Goal: Task Accomplishment & Management: Use online tool/utility

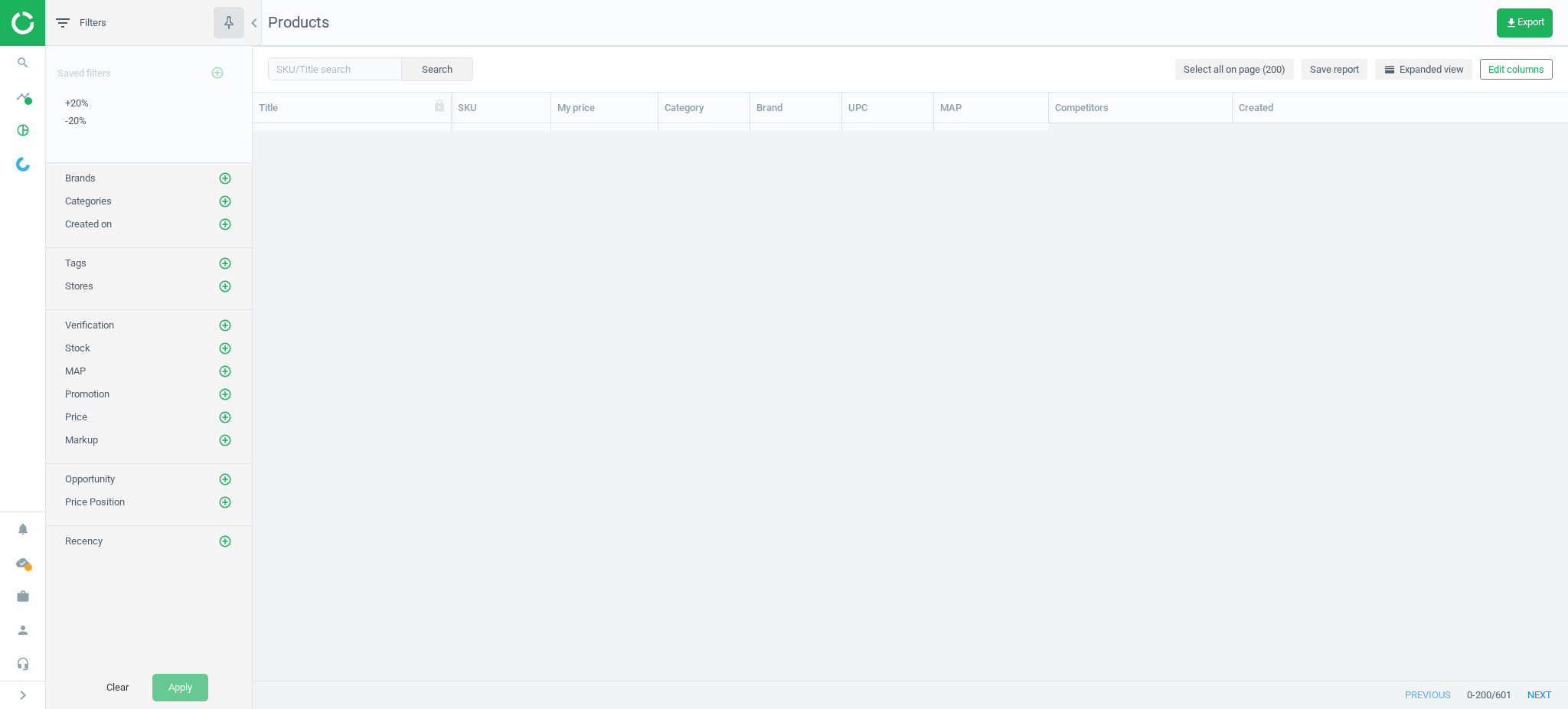
scroll to position [542, 1299]
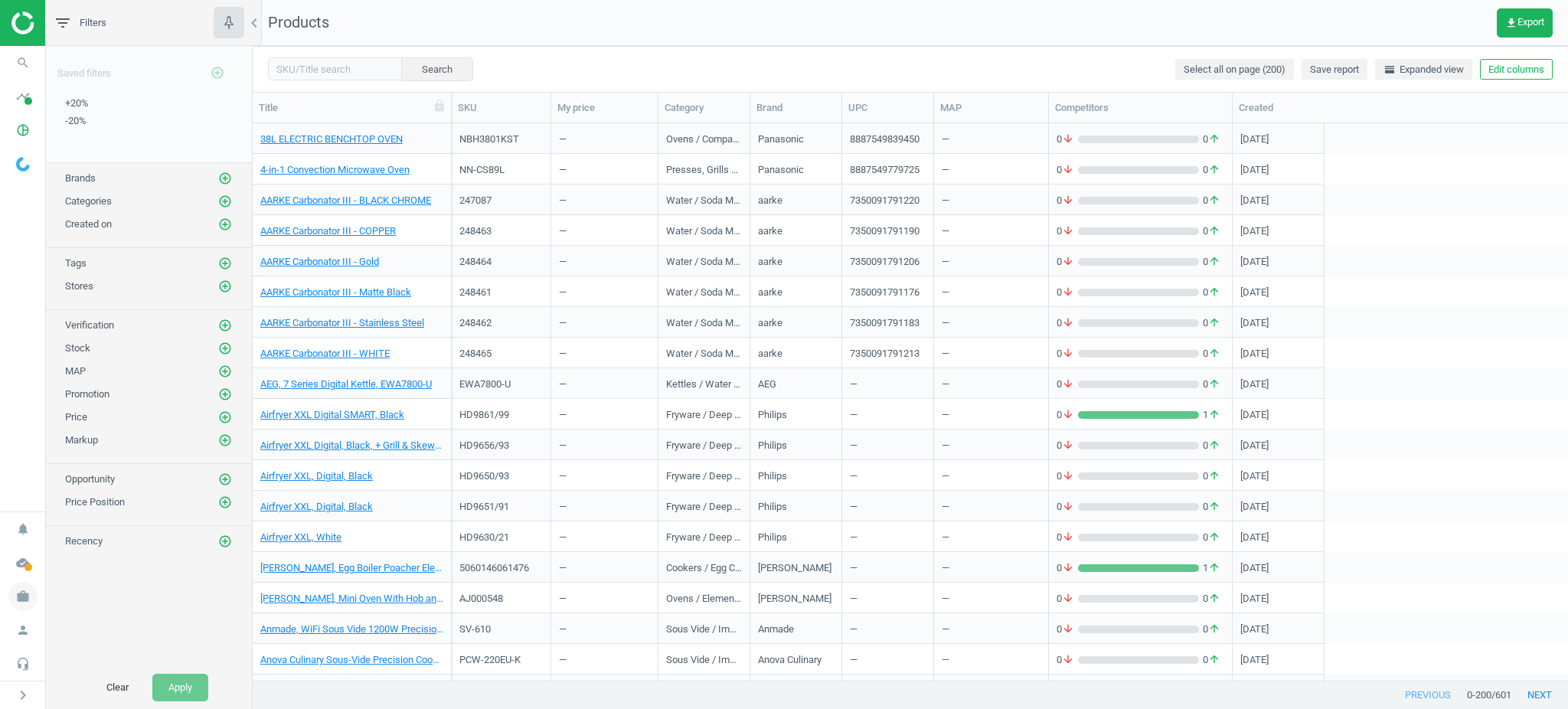
click at [12, 174] on icon "work" at bounding box center [23, 596] width 29 height 29
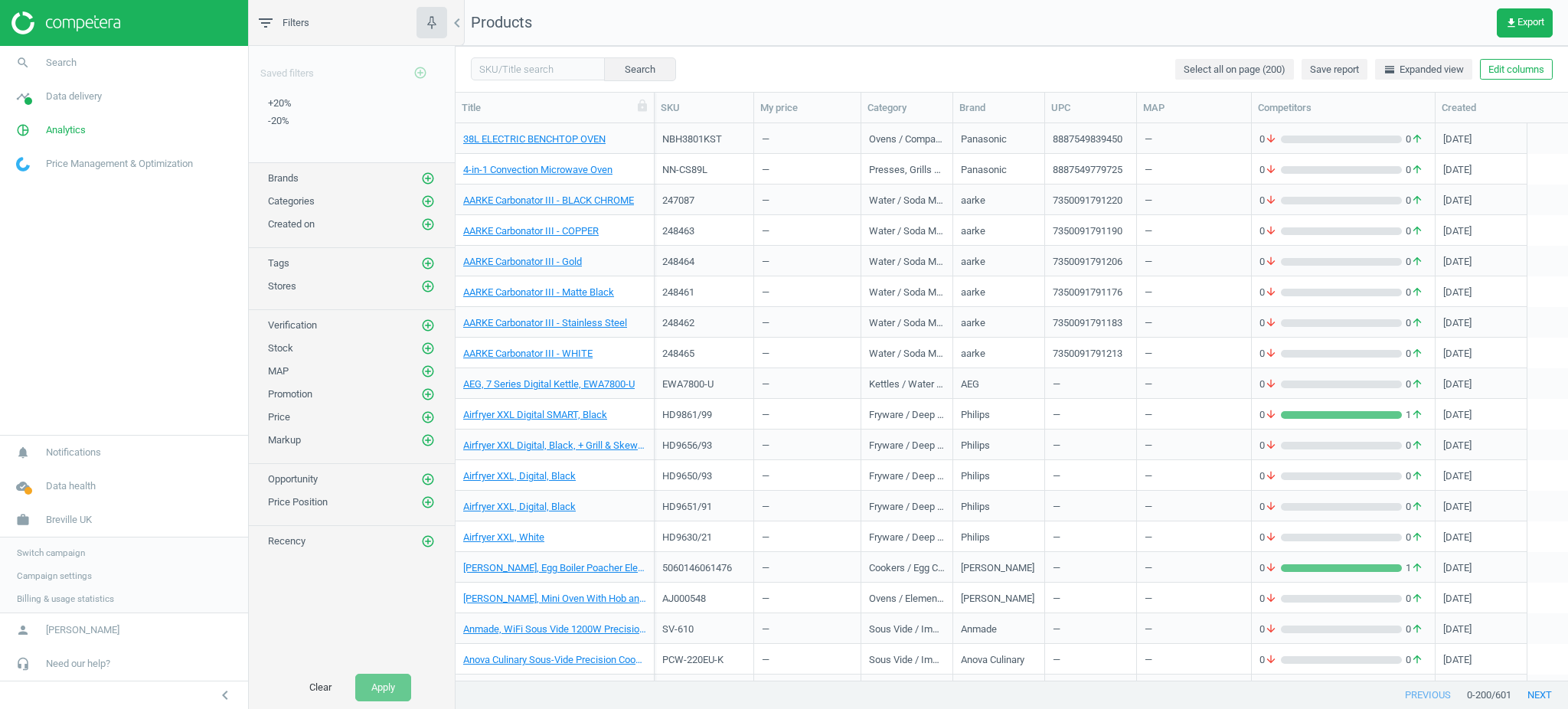
scroll to position [16, 16]
click at [44, 174] on span "Switch campaign" at bounding box center [51, 550] width 68 height 12
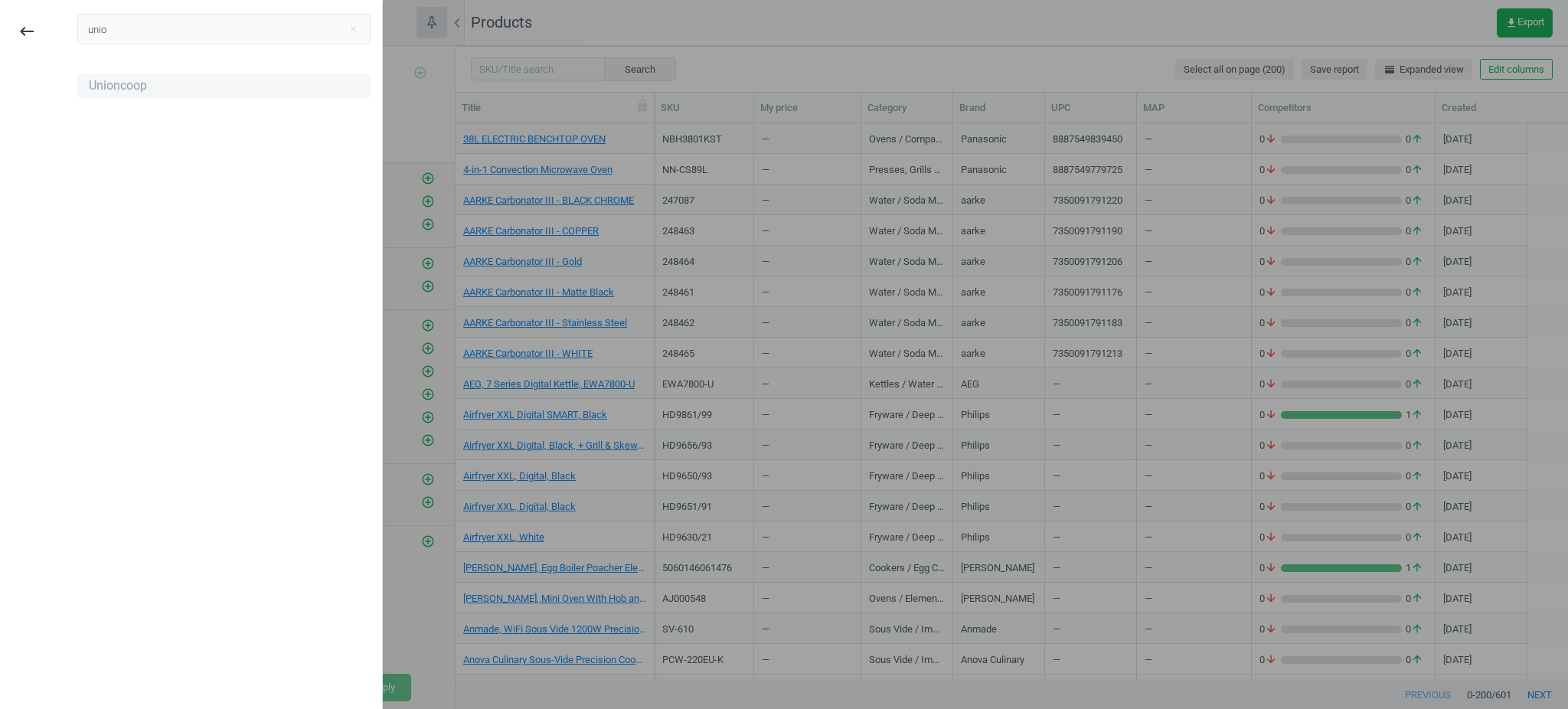
type input "unio"
click at [152, 93] on div "Unioncoop" at bounding box center [224, 86] width 293 height 25
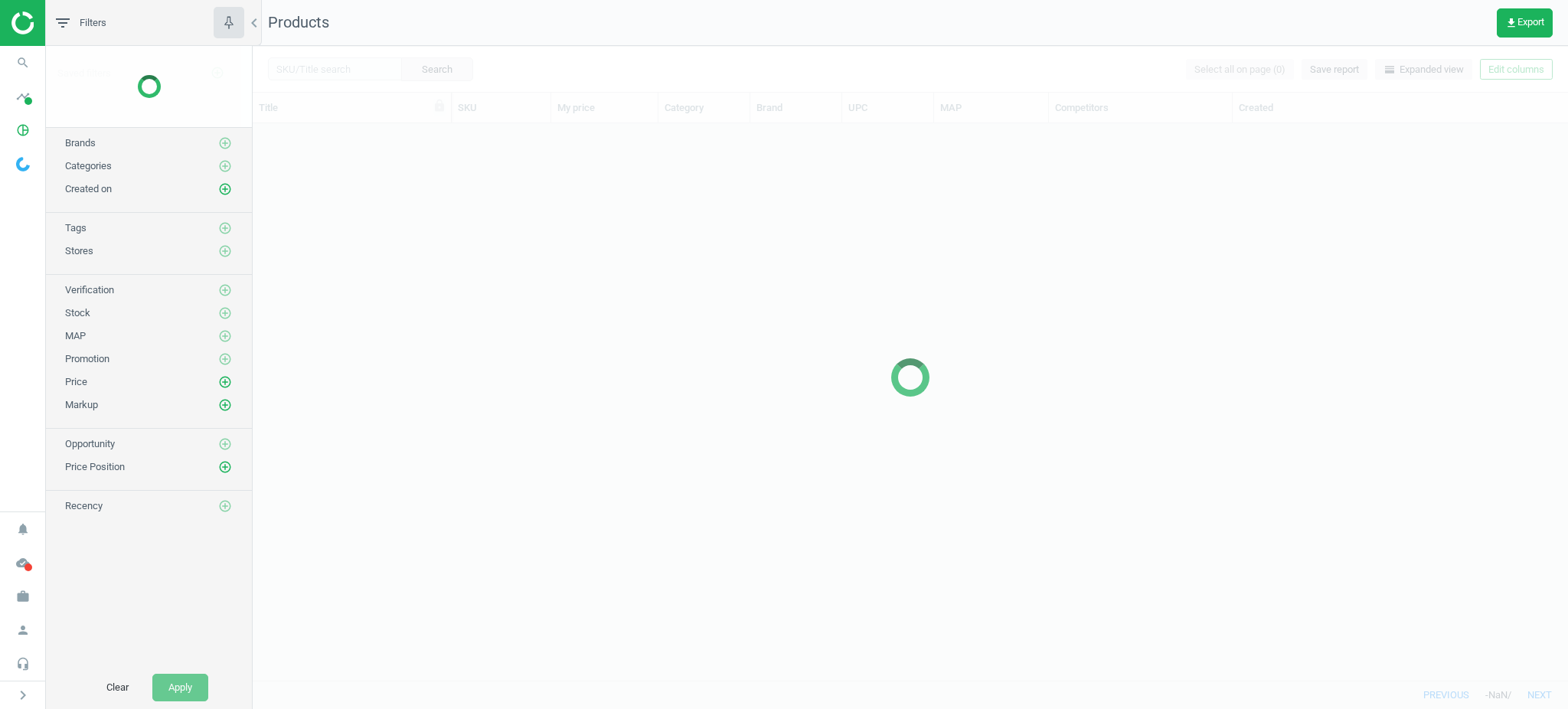
scroll to position [527, 1299]
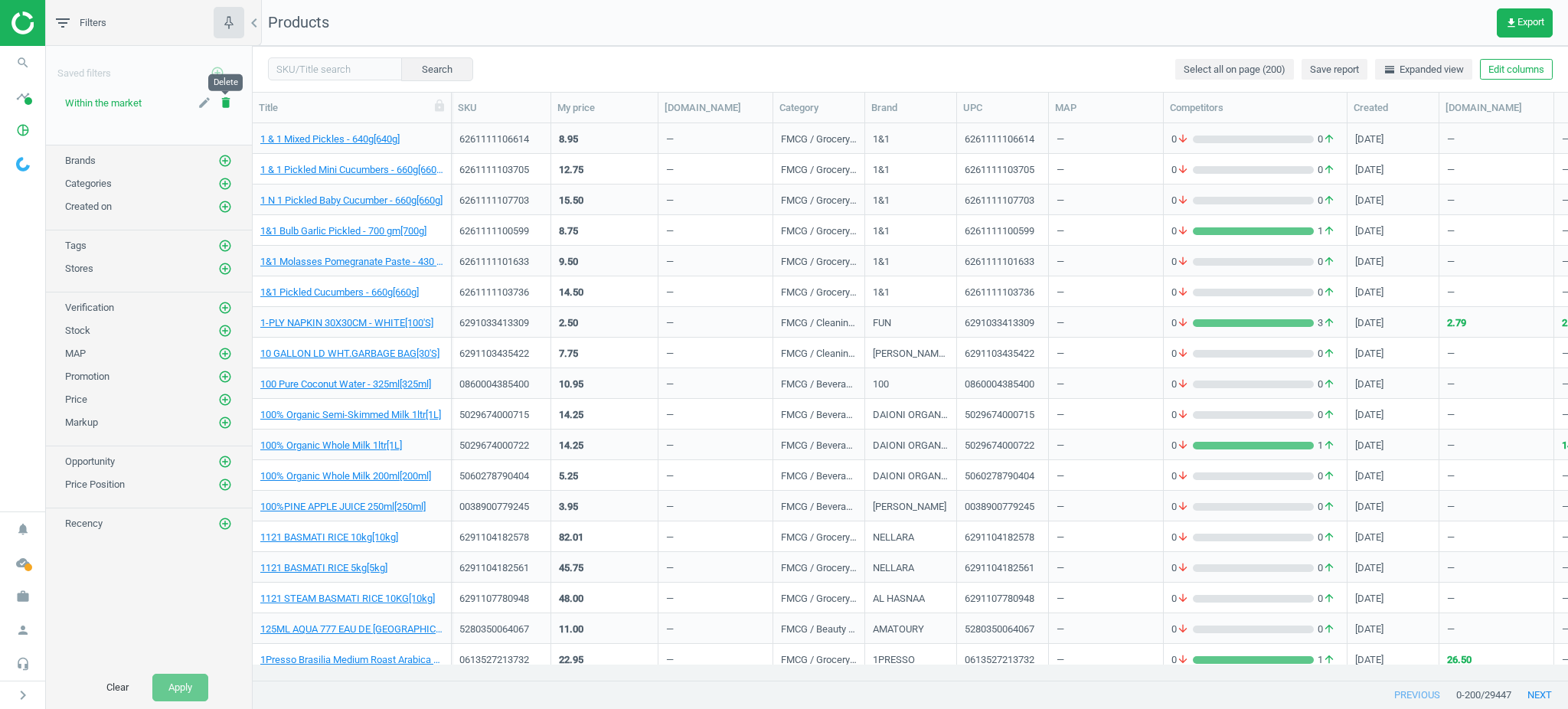
click at [226, 103] on icon "delete" at bounding box center [225, 102] width 13 height 13
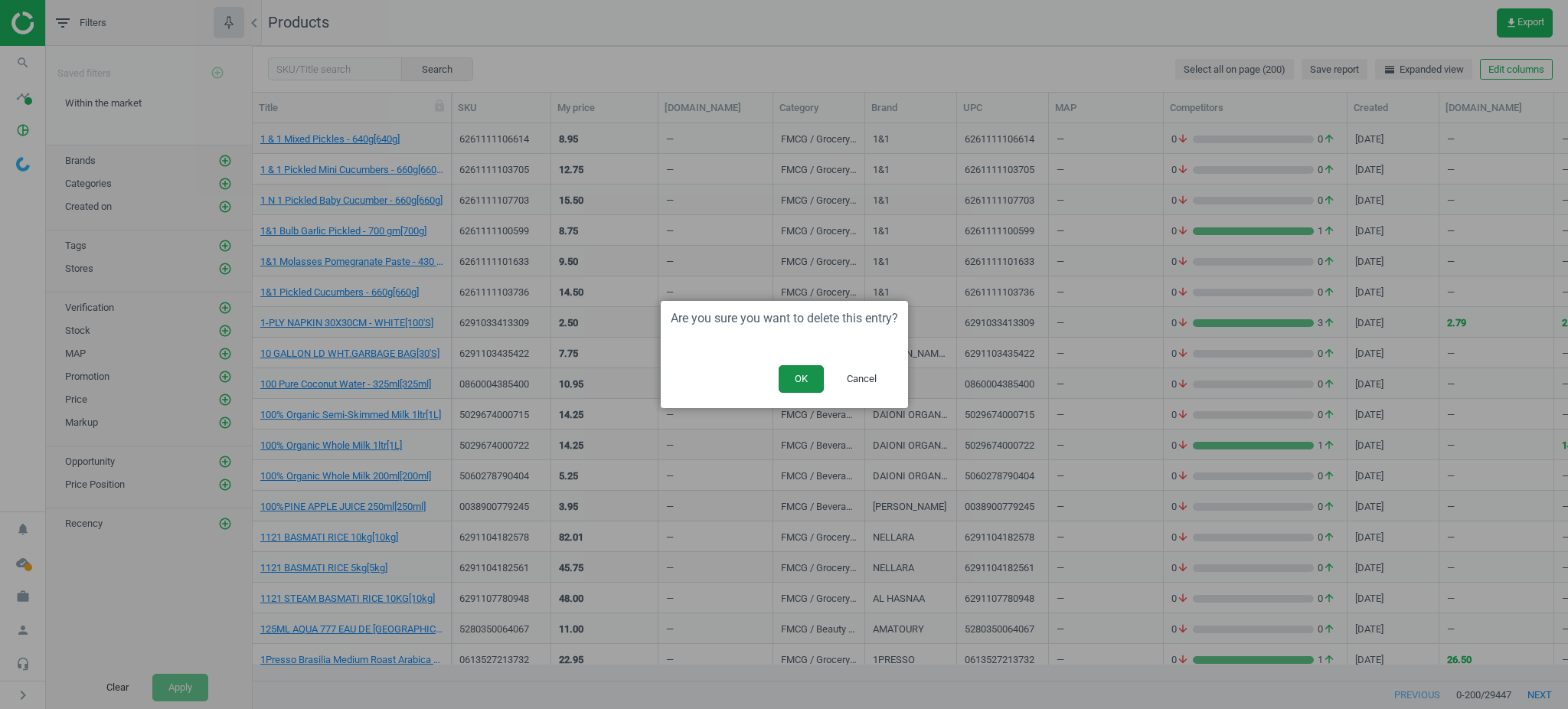
click at [819, 384] on button "OK" at bounding box center [801, 379] width 45 height 28
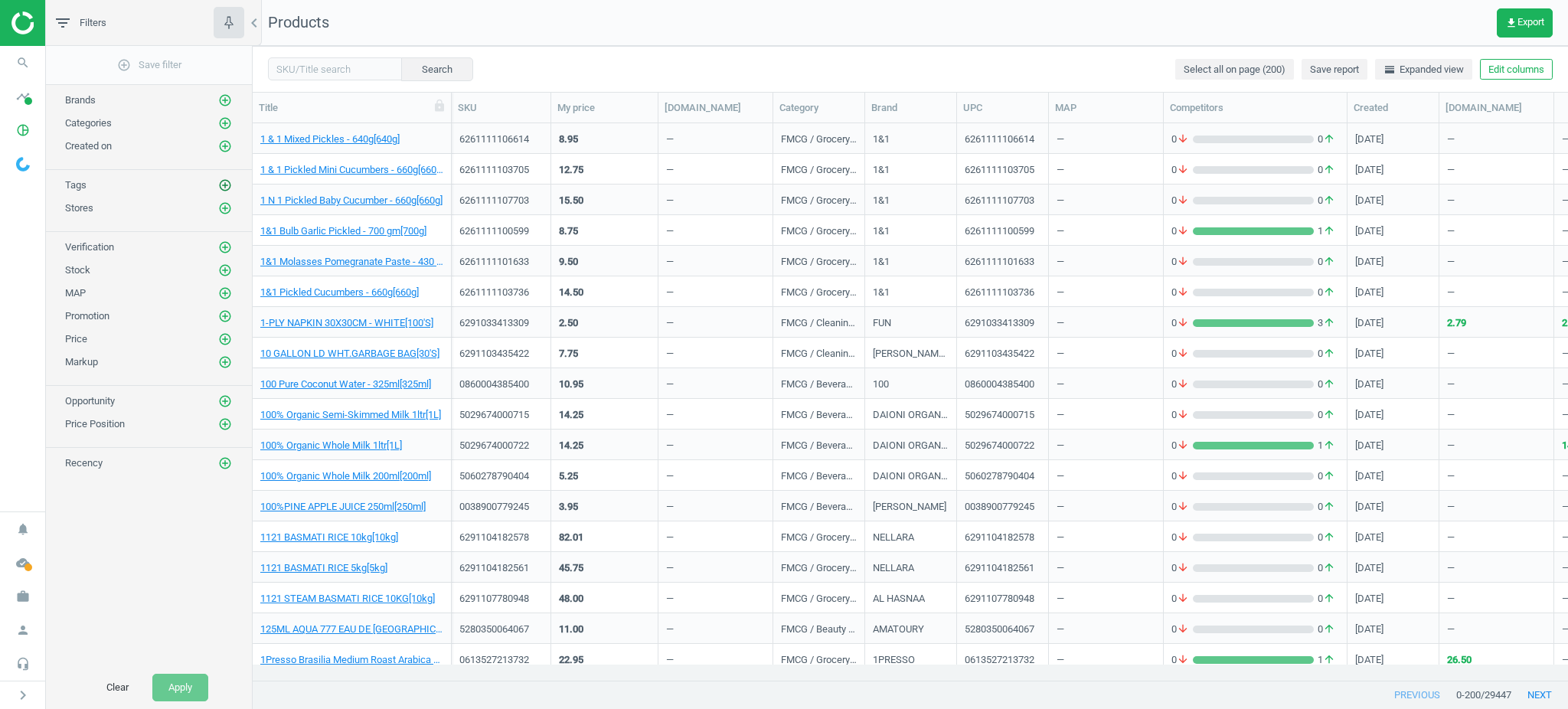
click at [224, 185] on icon "add_circle_outline" at bounding box center [224, 185] width 13 height 13
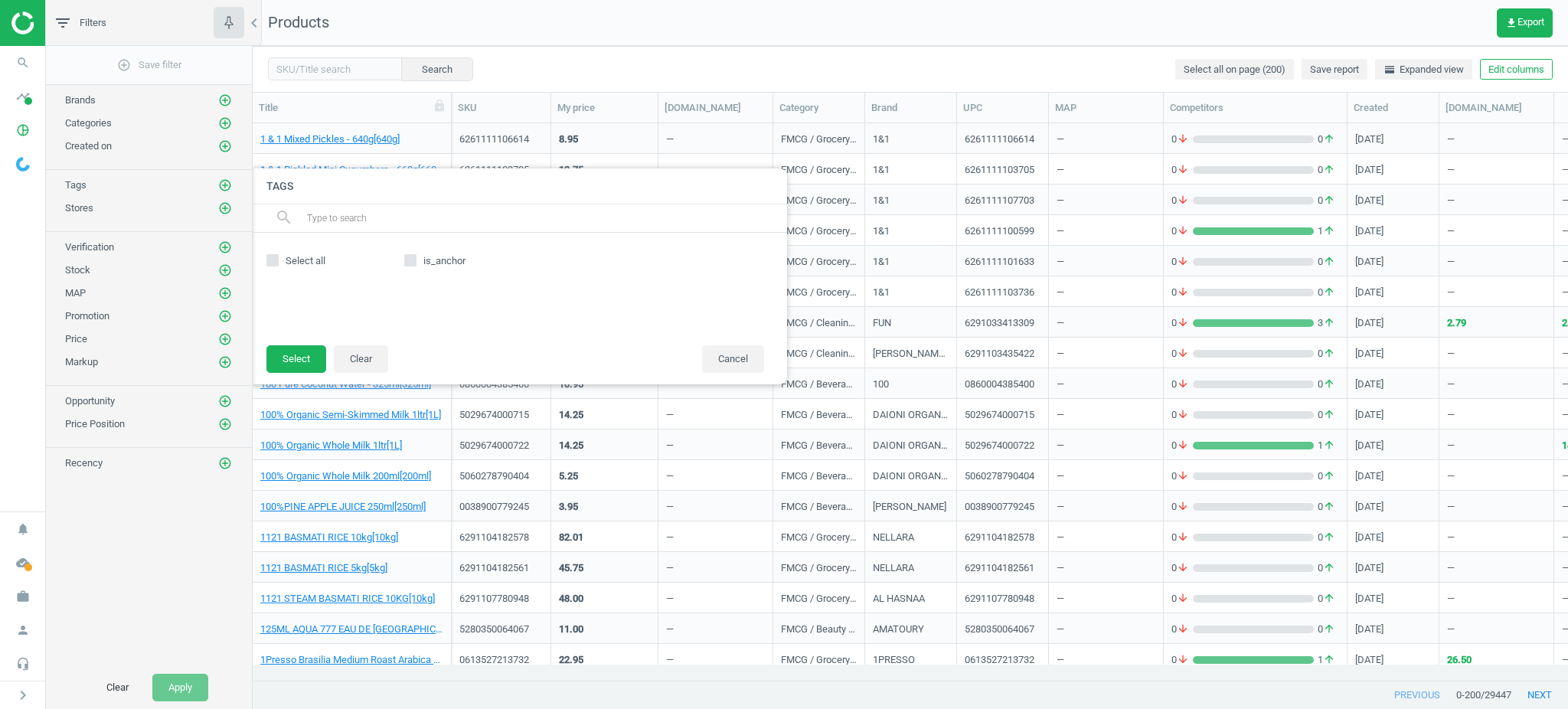
click at [405, 260] on input "is_anchor" at bounding box center [410, 260] width 10 height 10
checkbox input "true"
click at [289, 362] on button "Select" at bounding box center [296, 358] width 59 height 28
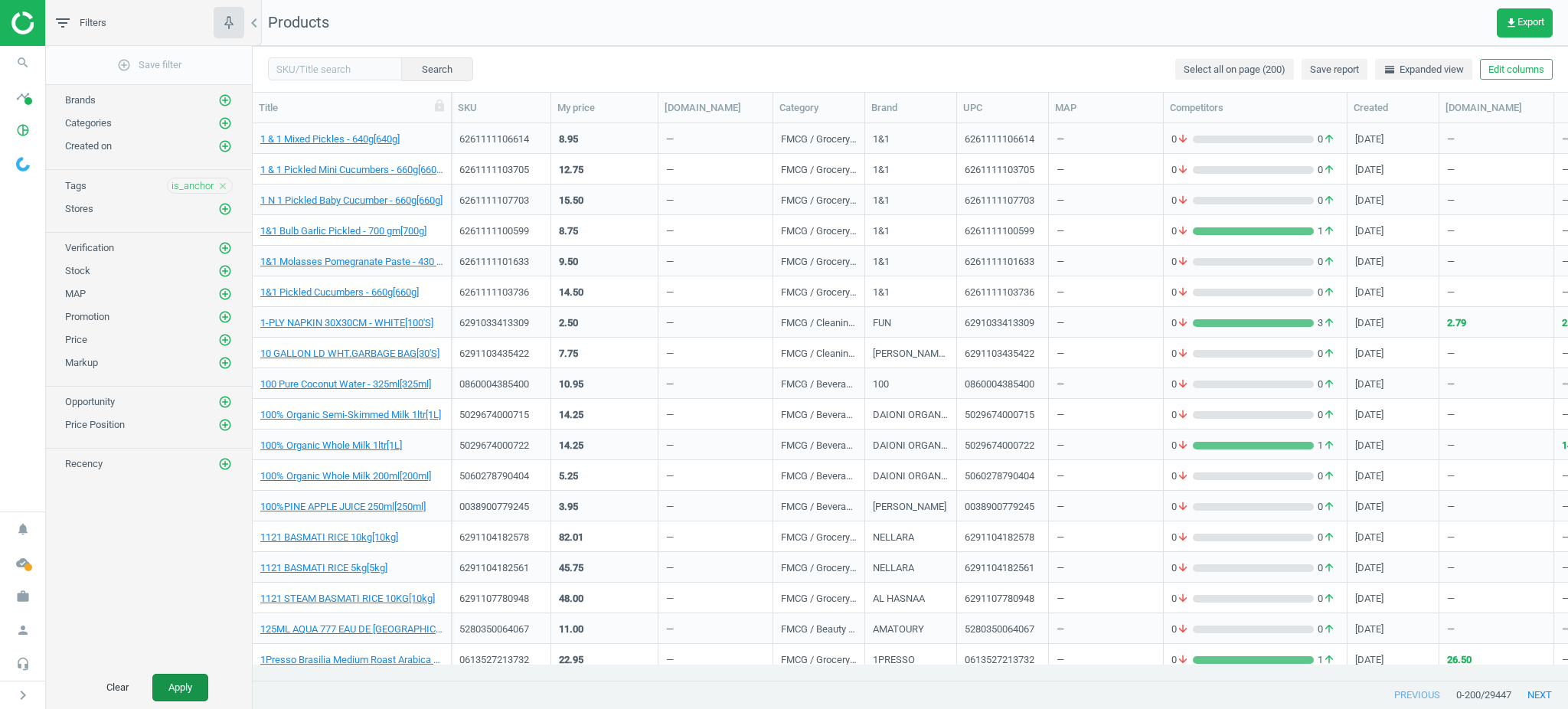
click at [168, 679] on button "Apply" at bounding box center [180, 688] width 56 height 28
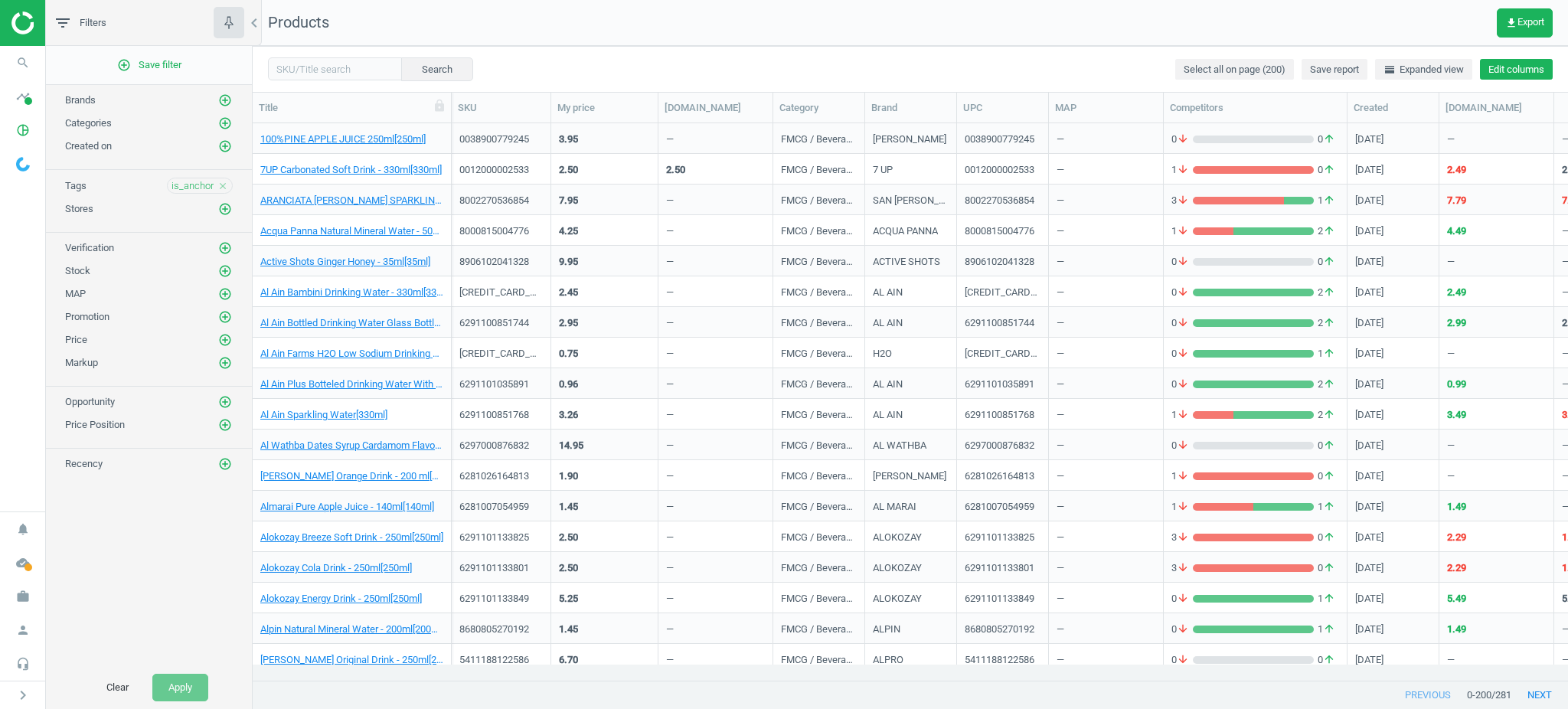
click at [1498, 63] on button "Edit columns" at bounding box center [1516, 69] width 73 height 21
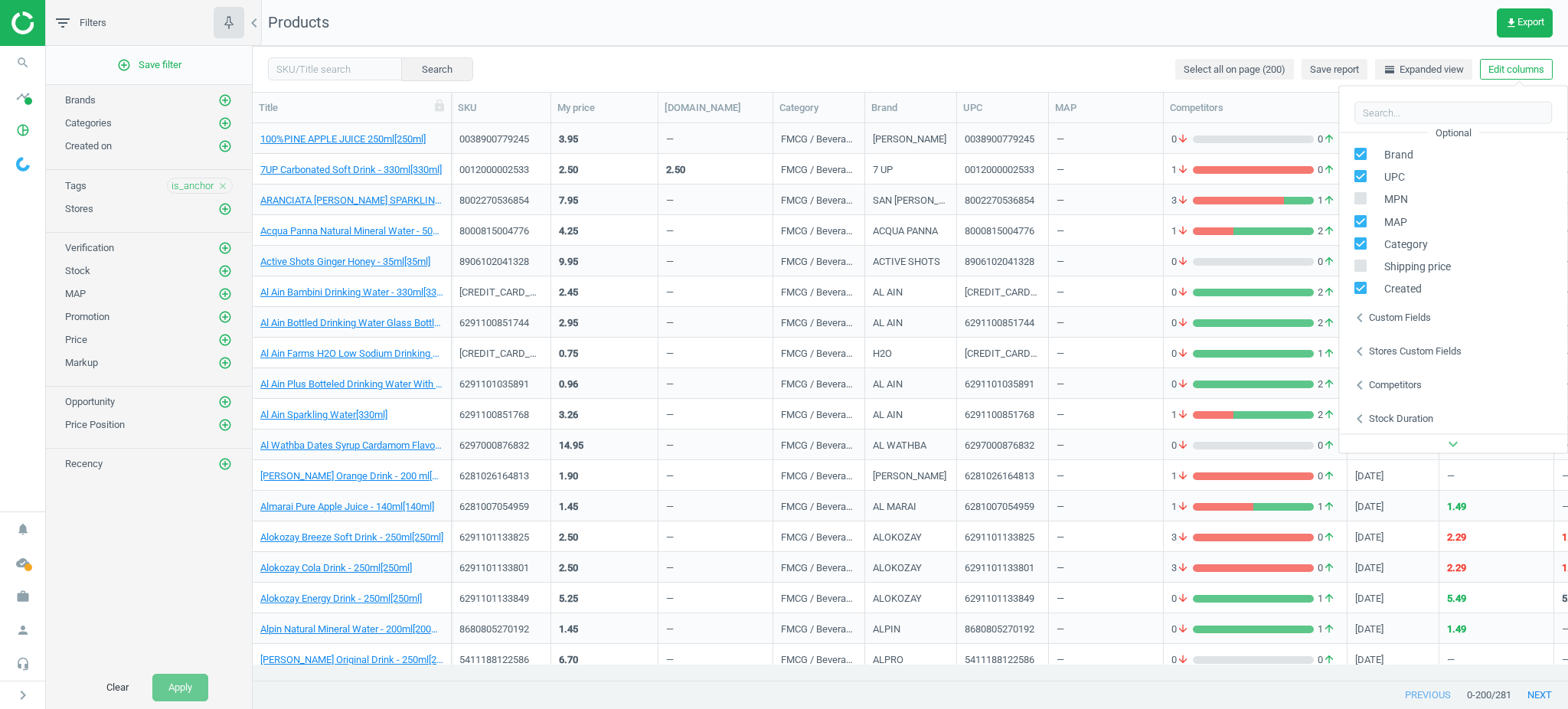
scroll to position [209, 0]
click at [1432, 332] on div "chevron_left Stores custom fields" at bounding box center [1454, 349] width 228 height 33
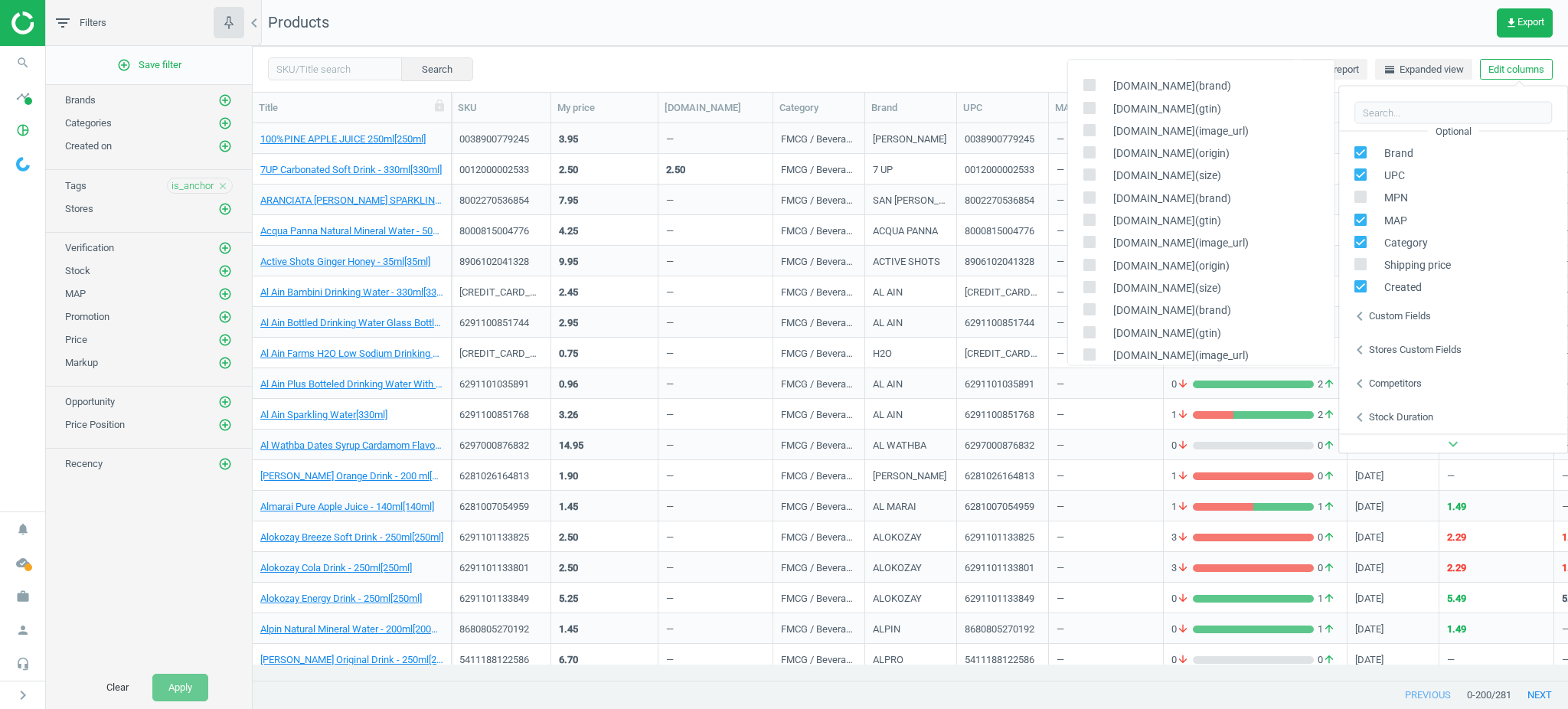
click at [1432, 332] on div "chevron_left Stores custom fields" at bounding box center [1454, 349] width 228 height 33
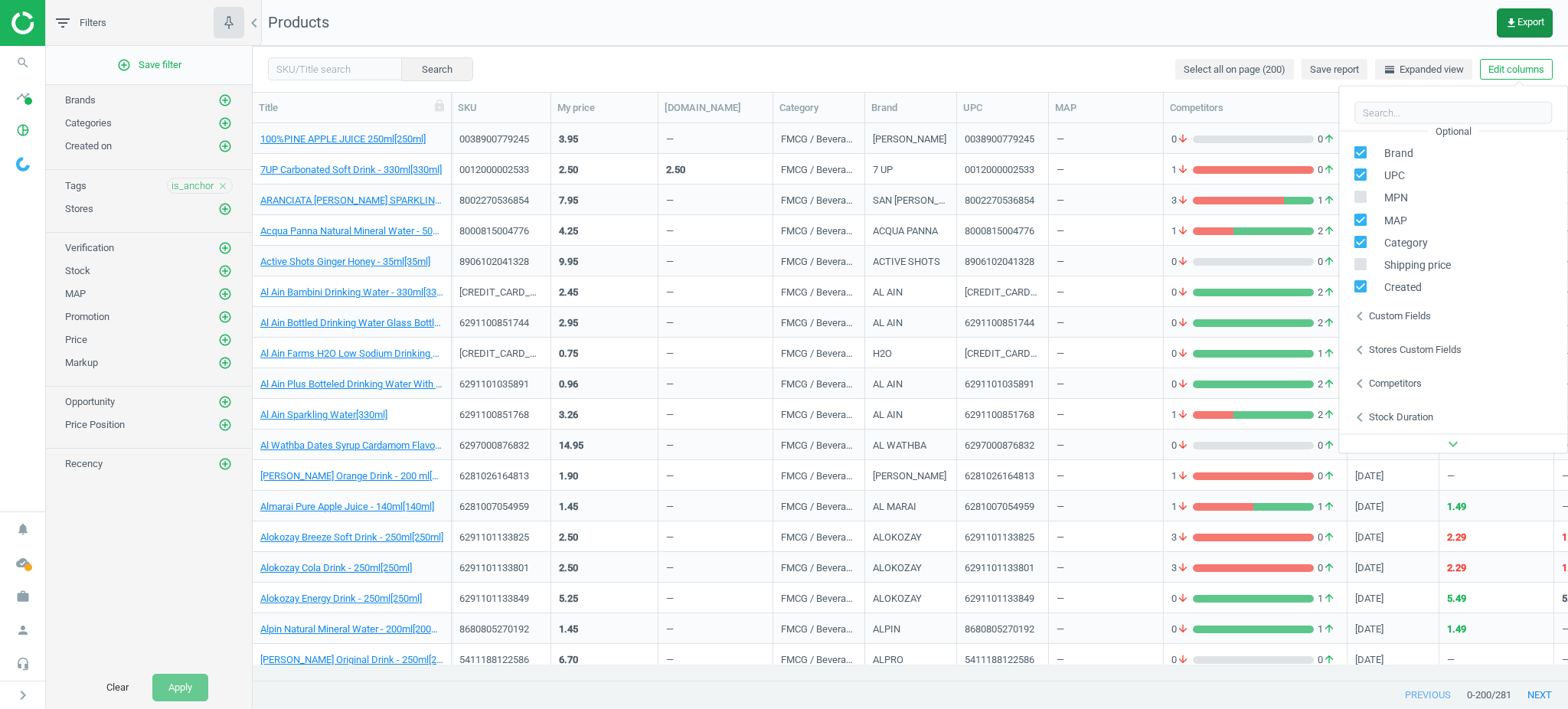
click at [1503, 35] on button "get_app Export" at bounding box center [1524, 23] width 56 height 29
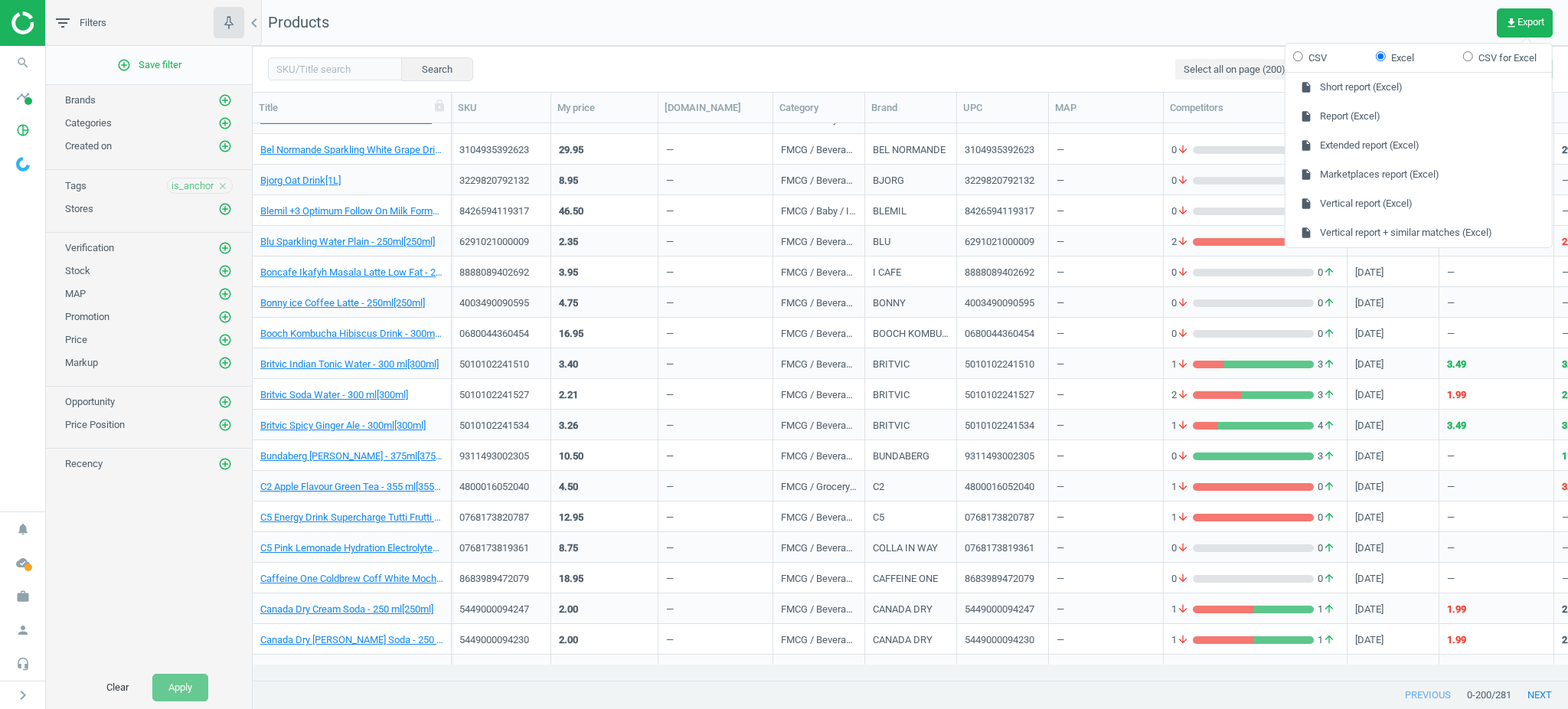
scroll to position [2041, 0]
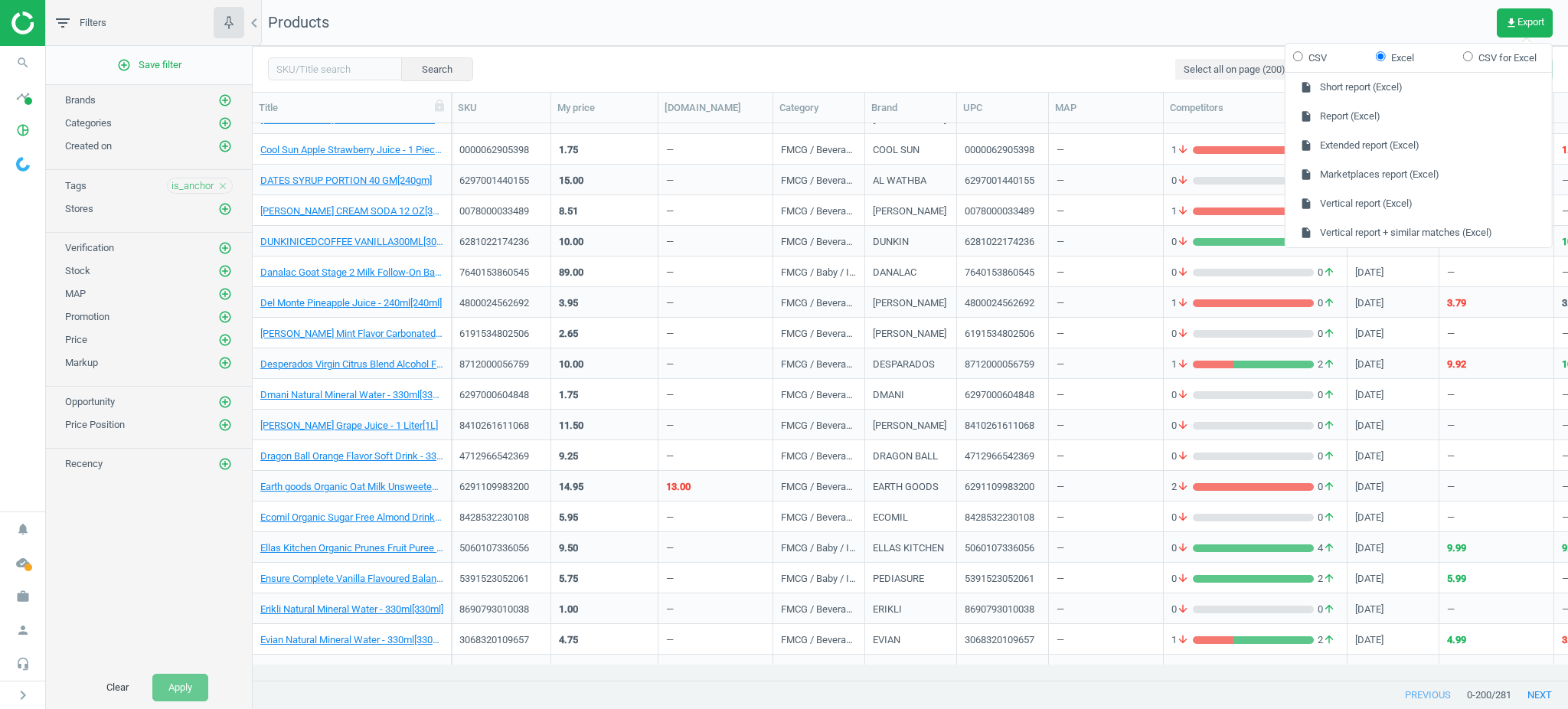
click at [1464, 12] on nav "Products get_app Export" at bounding box center [911, 23] width 1316 height 46
